Goal: Task Accomplishment & Management: Manage account settings

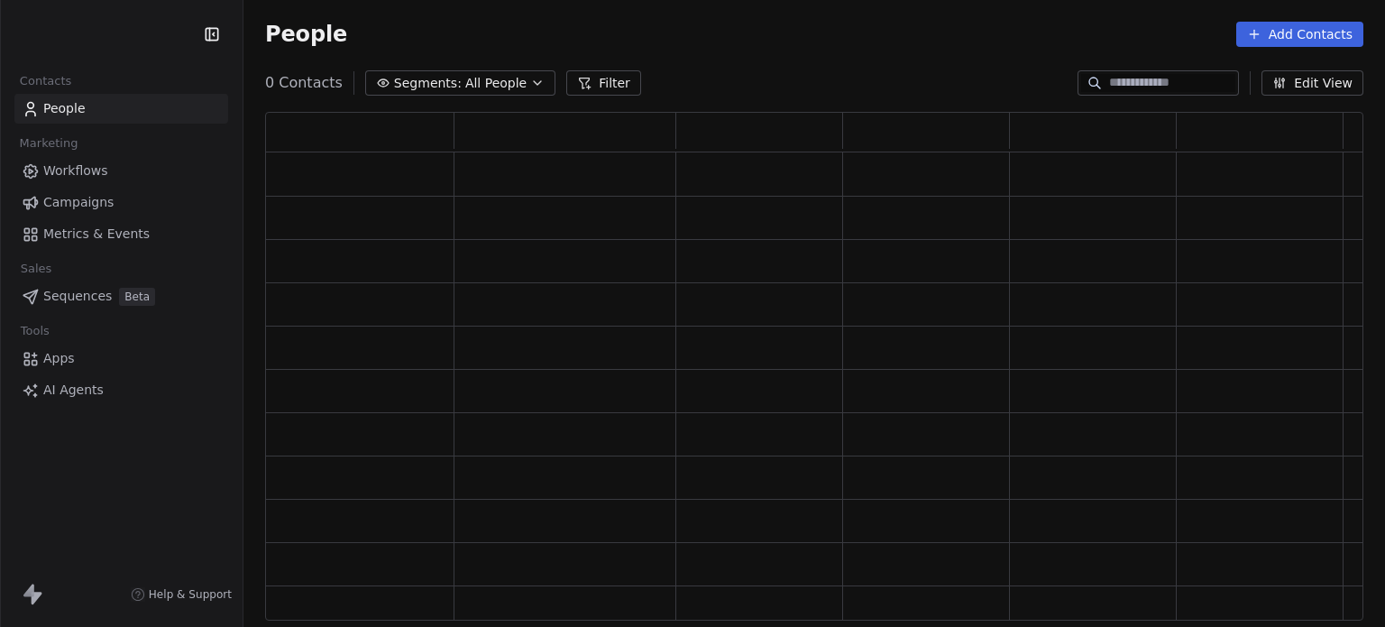
scroll to position [494, 1084]
click at [1109, 86] on input at bounding box center [1172, 83] width 126 height 18
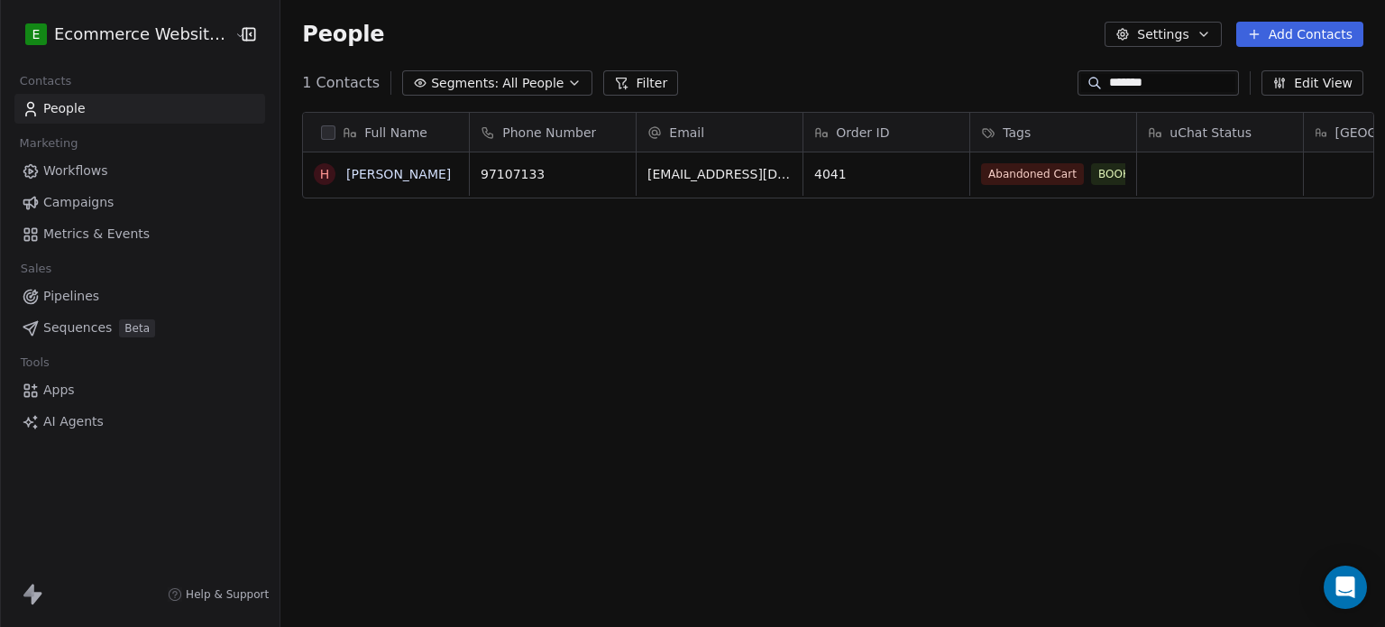
scroll to position [538, 1101]
type input "*******"
click at [372, 174] on link "[PERSON_NAME]" at bounding box center [398, 174] width 105 height 14
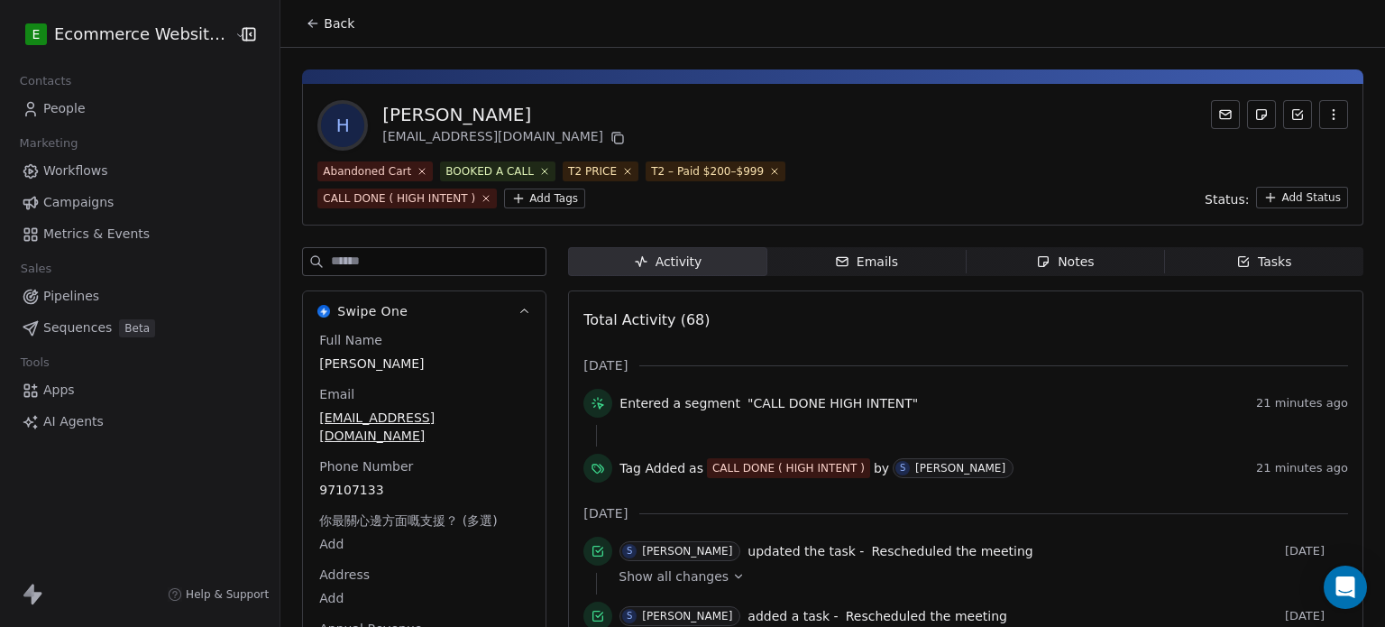
click at [541, 197] on html "E Ecommerce Website Builder Contacts People Marketing Workflows Campaigns Metri…" at bounding box center [692, 313] width 1385 height 627
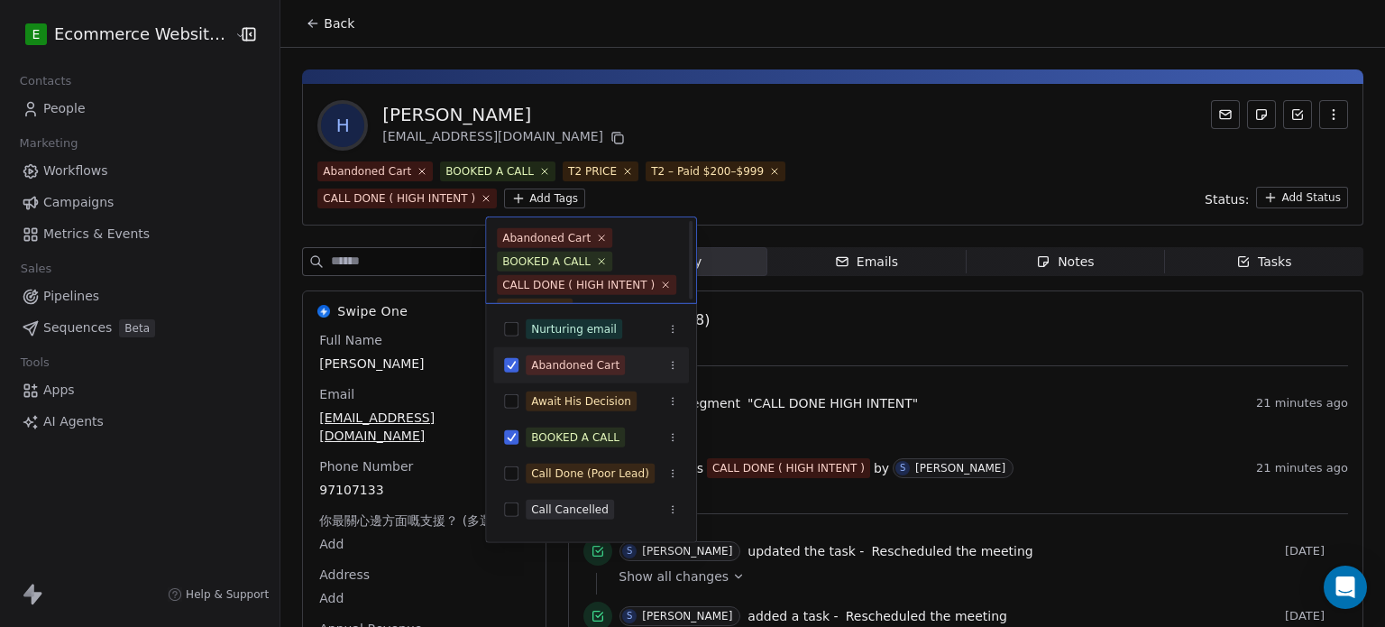
scroll to position [72, 0]
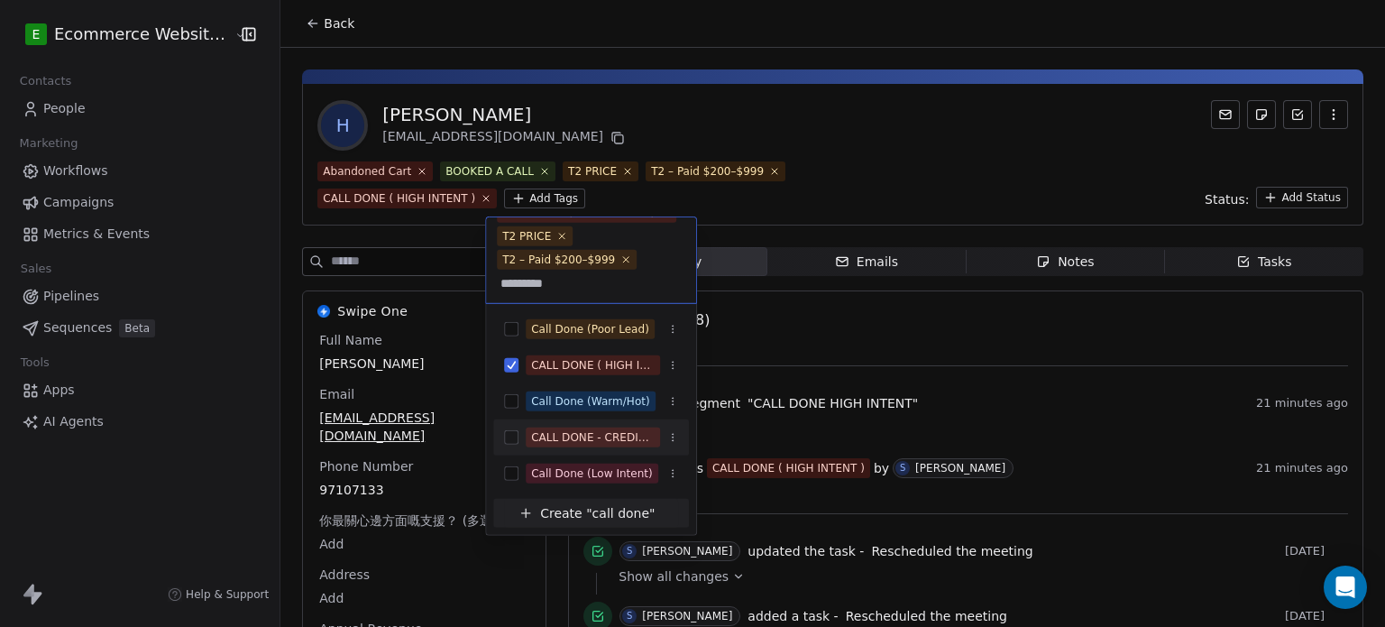
type input "*********"
click at [599, 424] on div "CALL DONE - CREDIT PENDING" at bounding box center [591, 437] width 196 height 29
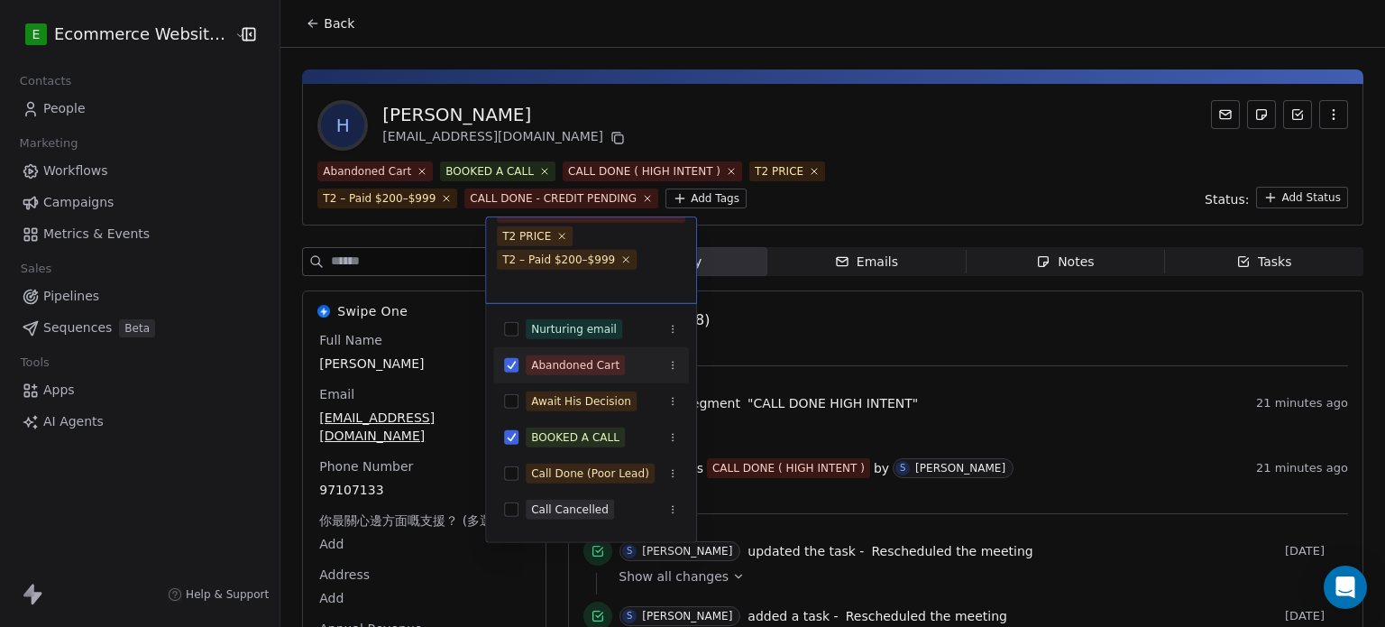
click at [854, 195] on html "E Ecommerce Website Builder Contacts People Marketing Workflows Campaigns Metri…" at bounding box center [692, 313] width 1385 height 627
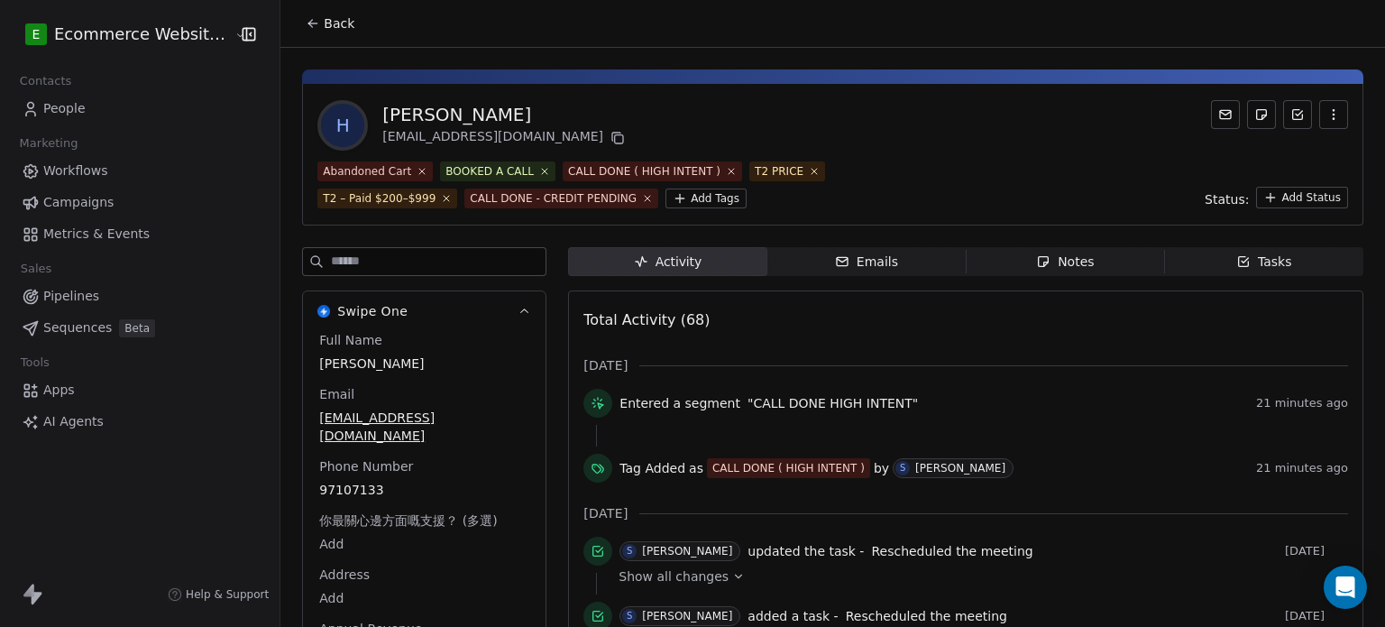
click at [309, 18] on icon at bounding box center [313, 23] width 14 height 14
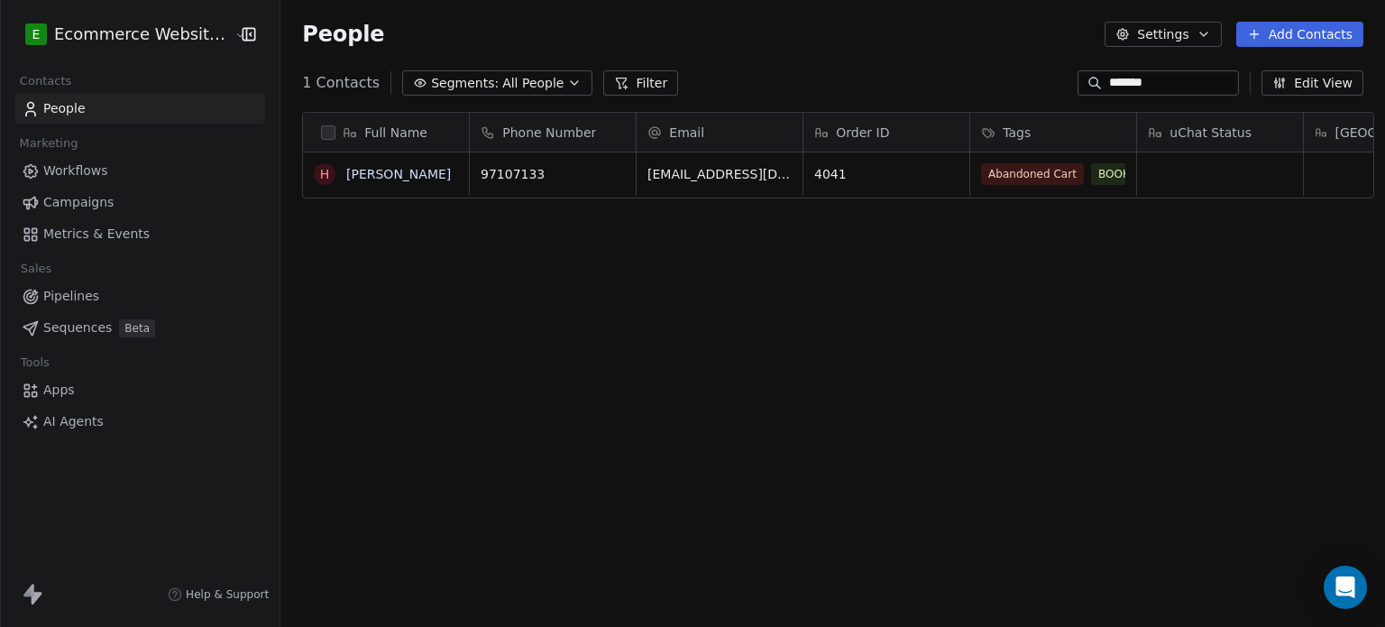
scroll to position [538, 1101]
